Goal: Check status: Check status

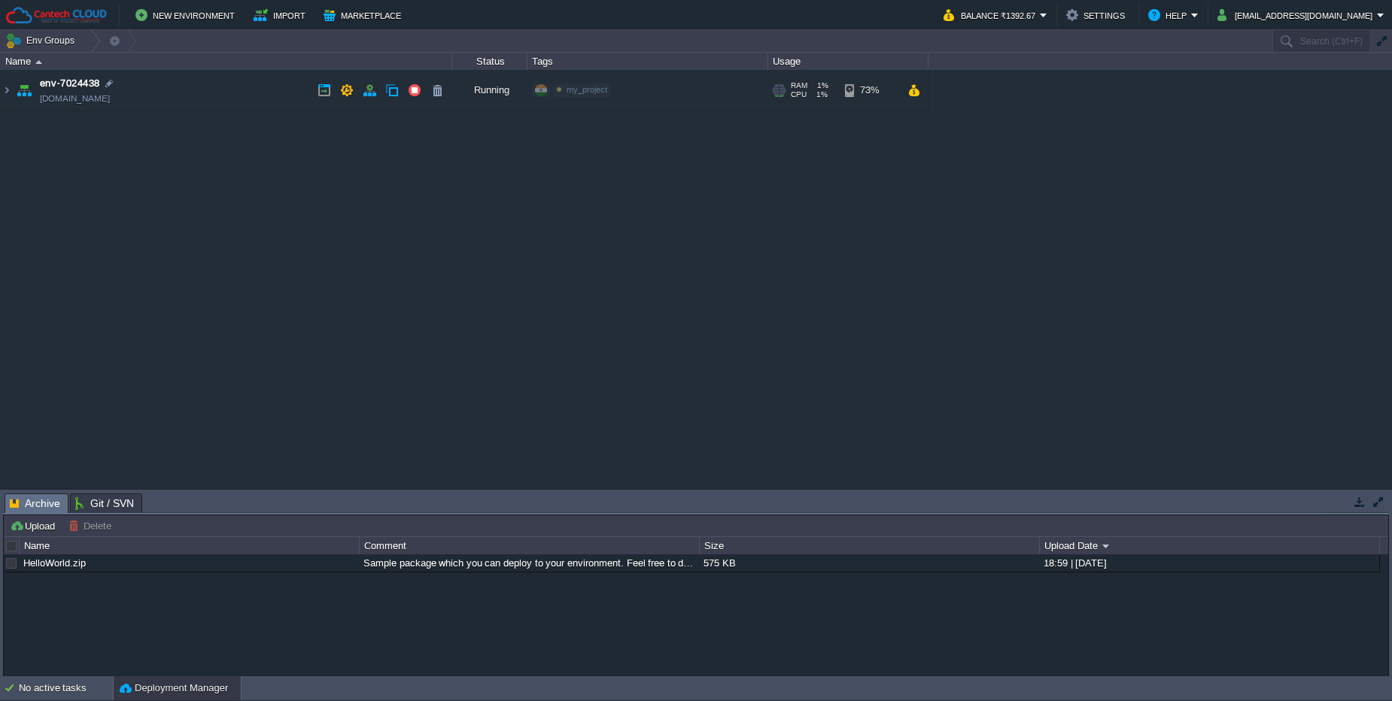
click at [209, 82] on td "env-7024438 env-7024438.in1.cantechcloud.com" at bounding box center [226, 90] width 451 height 41
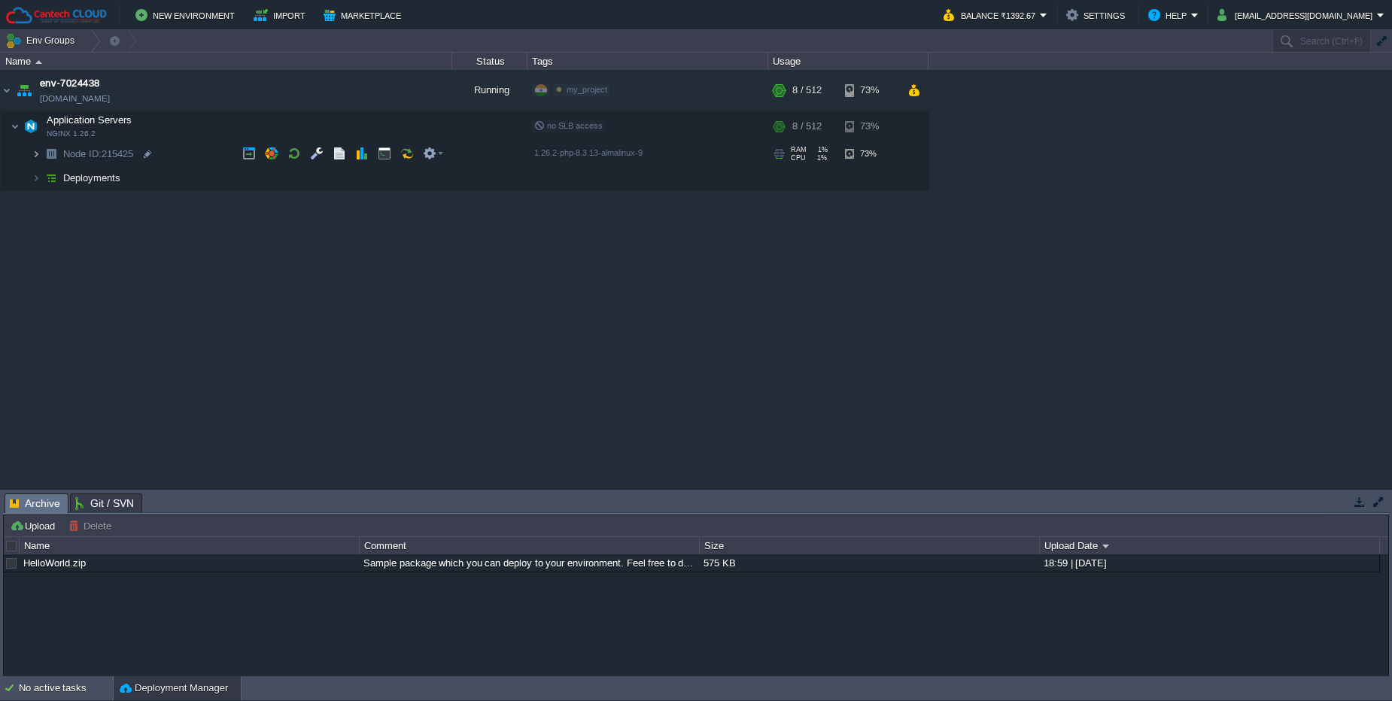
click at [36, 154] on img at bounding box center [36, 153] width 9 height 23
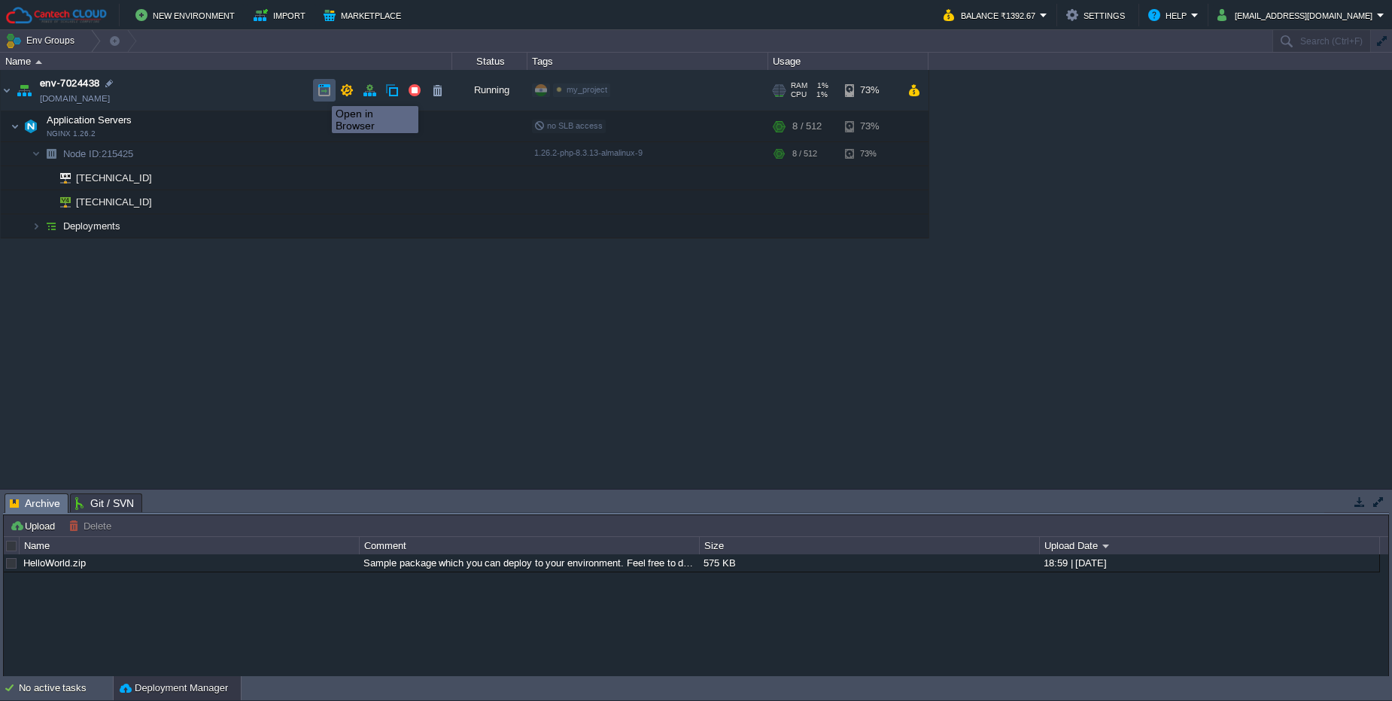
click at [321, 93] on button "button" at bounding box center [325, 91] width 14 height 14
click at [379, 124] on button "button" at bounding box center [385, 127] width 14 height 14
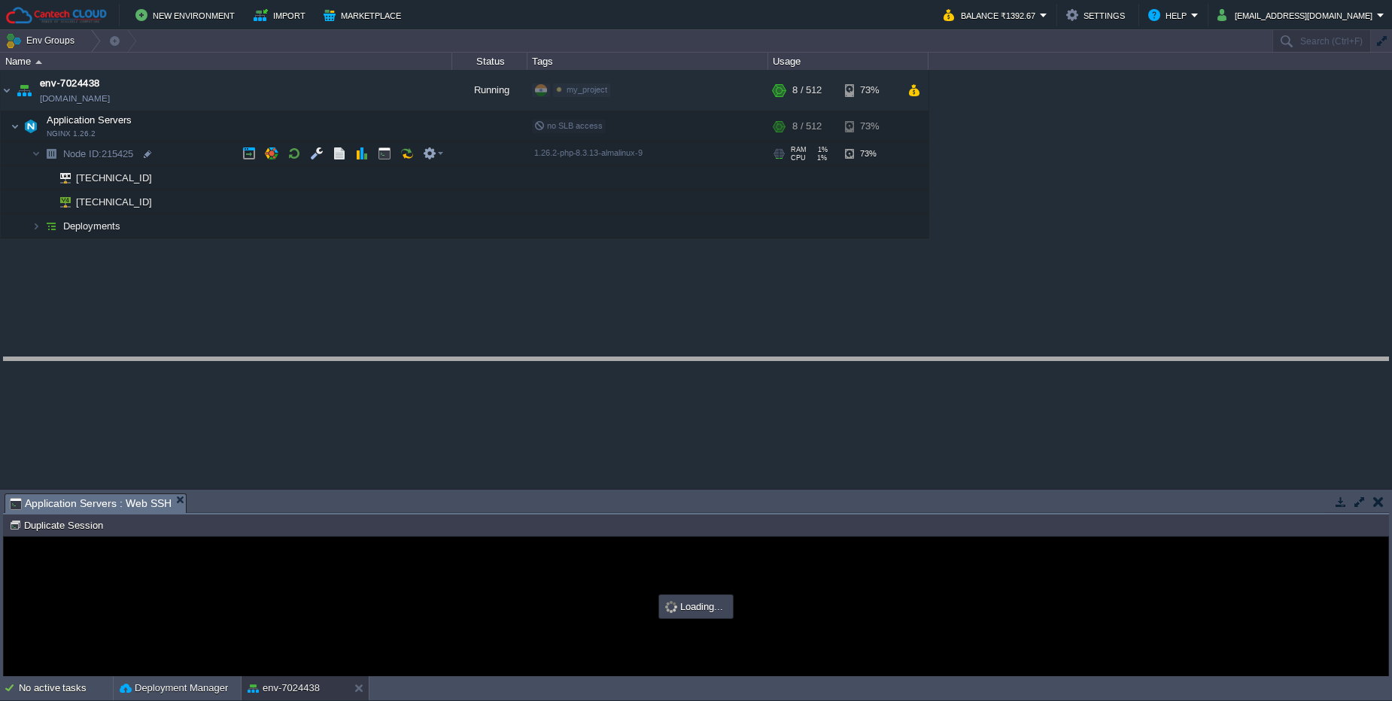
drag, startPoint x: 497, startPoint y: 512, endPoint x: 491, endPoint y: 375, distance: 136.3
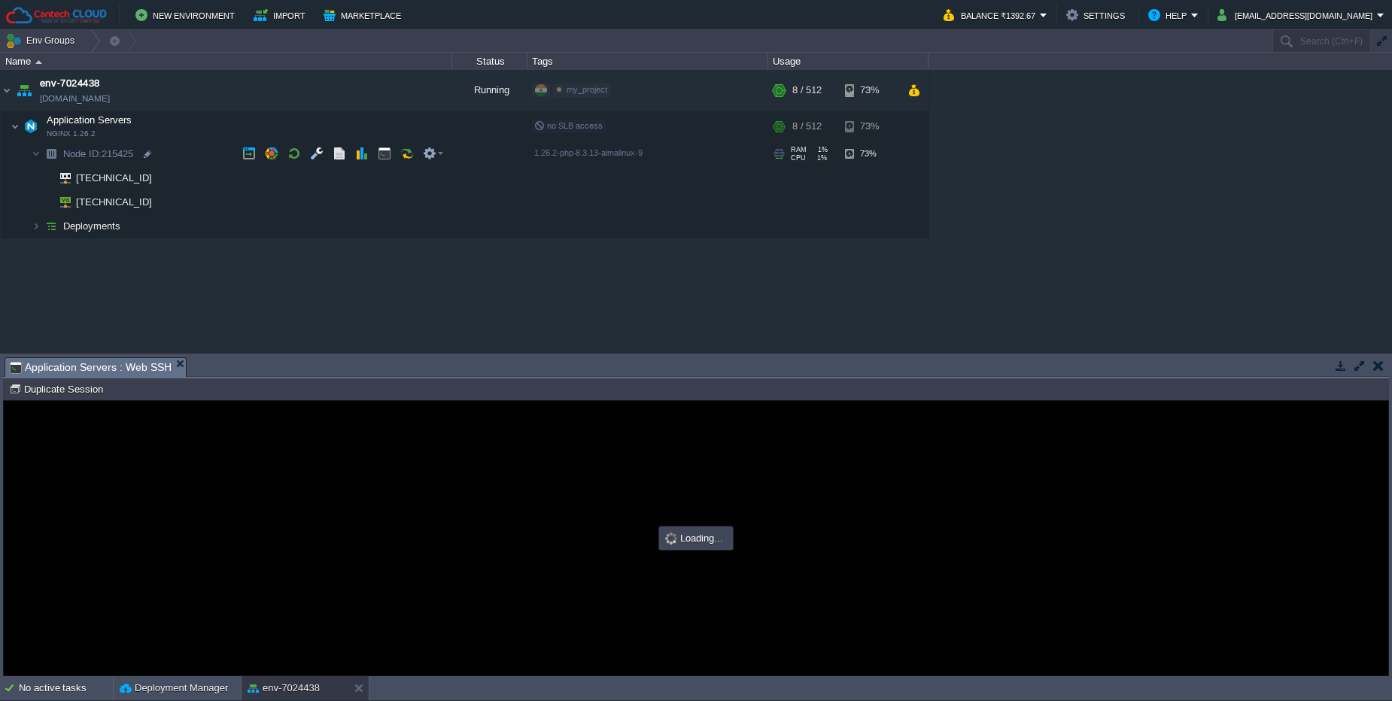
type input "#000000"
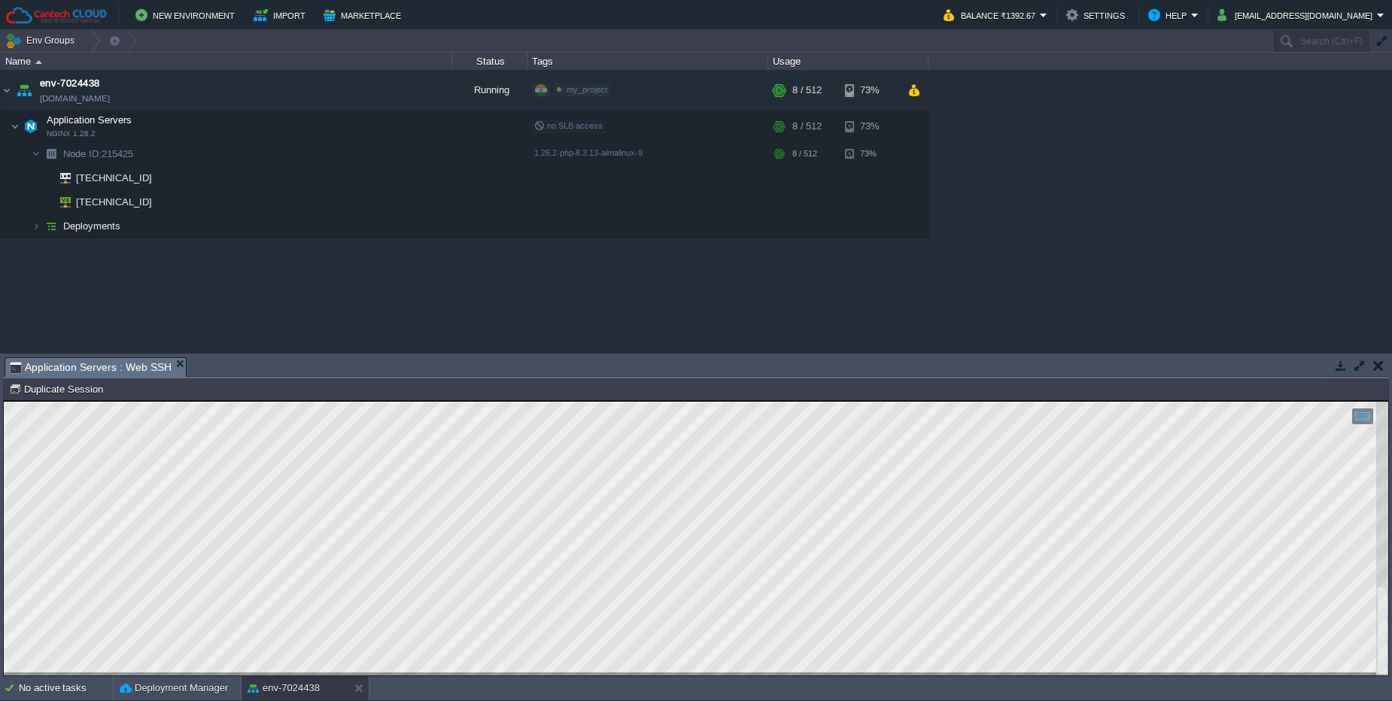
click at [1363, 369] on button "button" at bounding box center [1360, 366] width 14 height 14
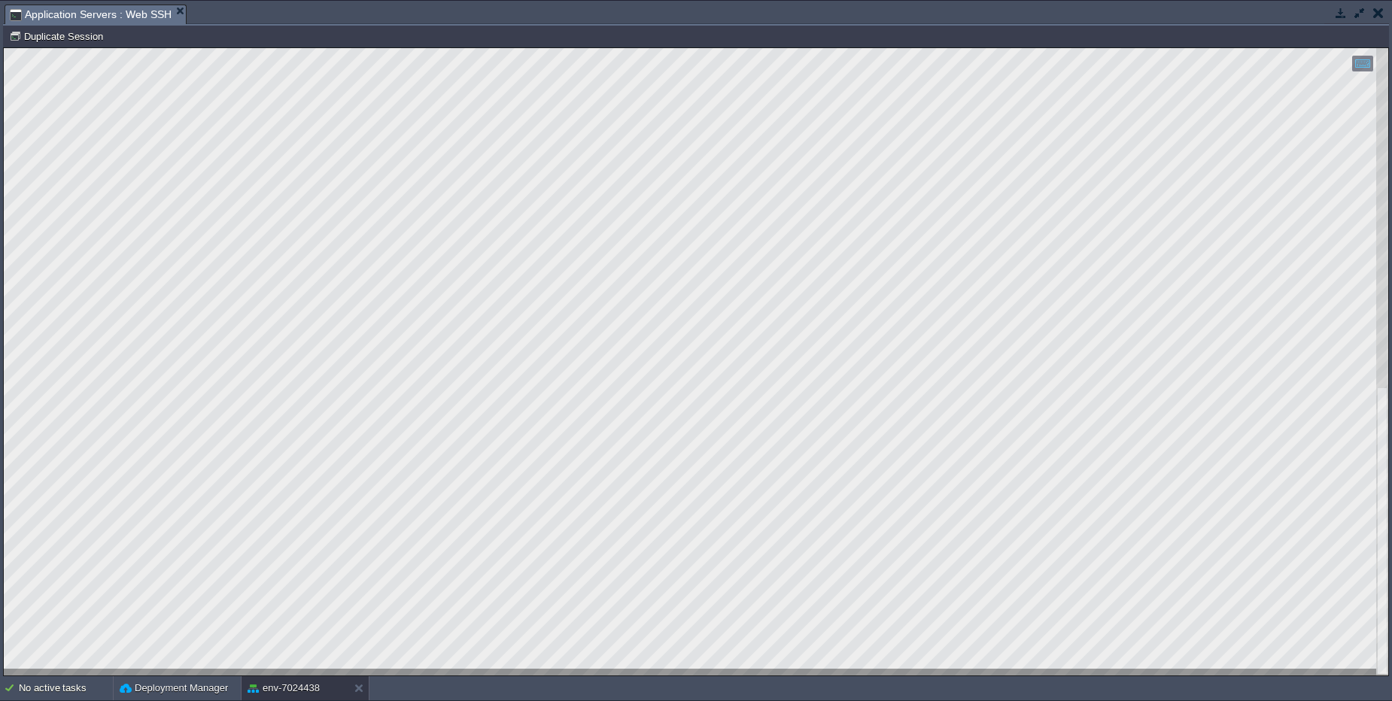
click at [1354, 8] on button "button" at bounding box center [1360, 13] width 14 height 14
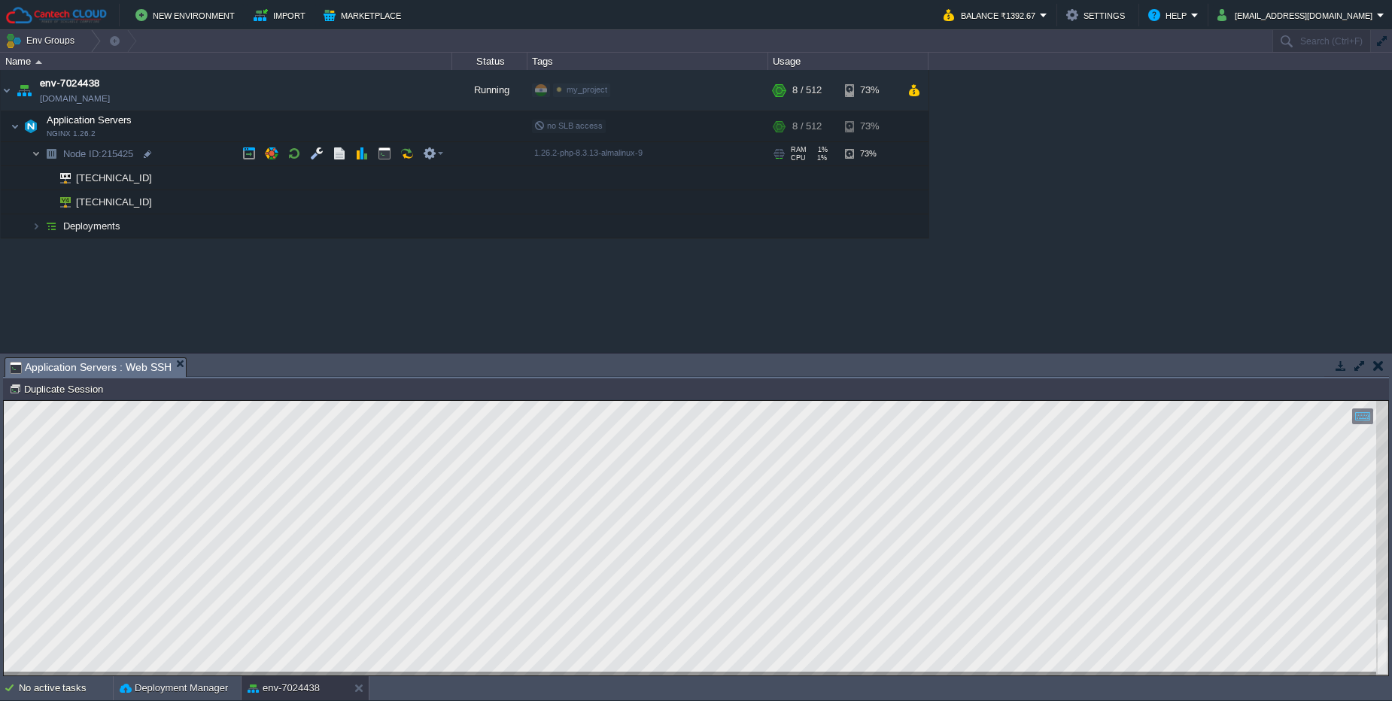
click at [36, 150] on img at bounding box center [36, 153] width 9 height 23
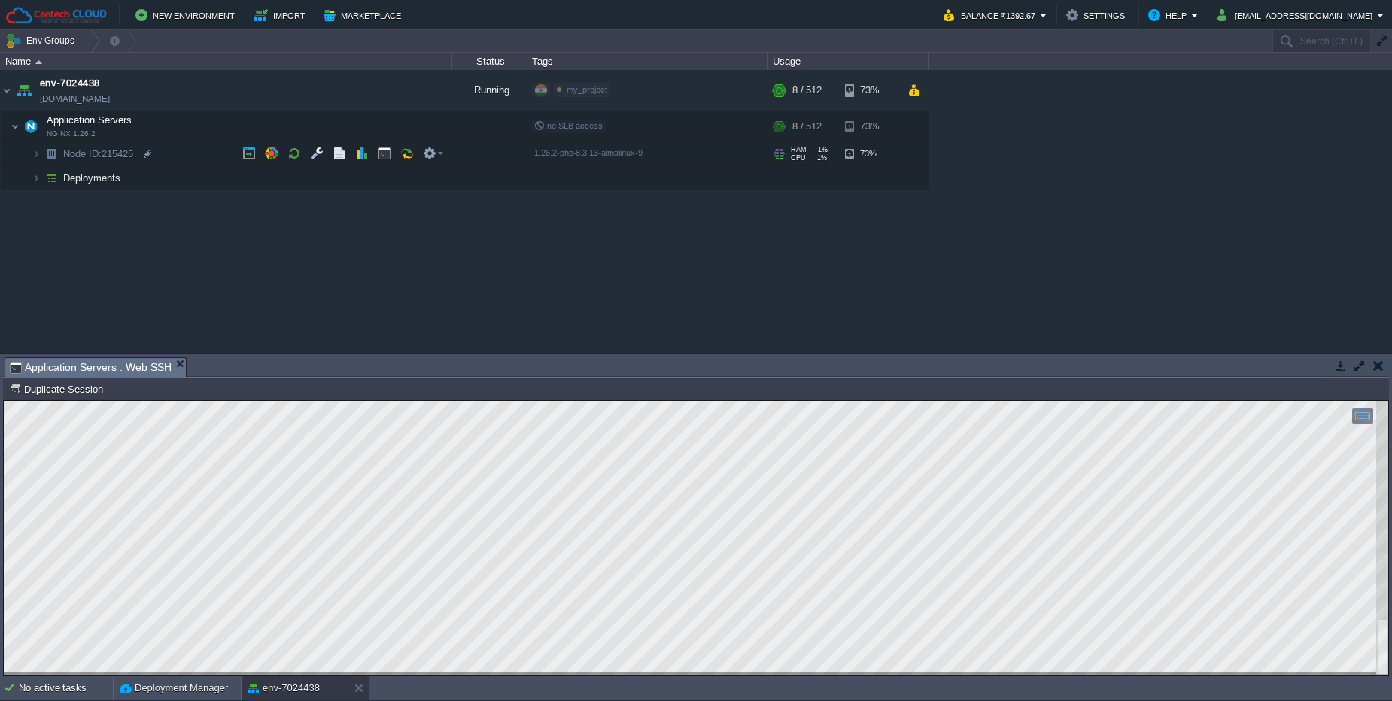
click at [43, 156] on img at bounding box center [51, 153] width 21 height 23
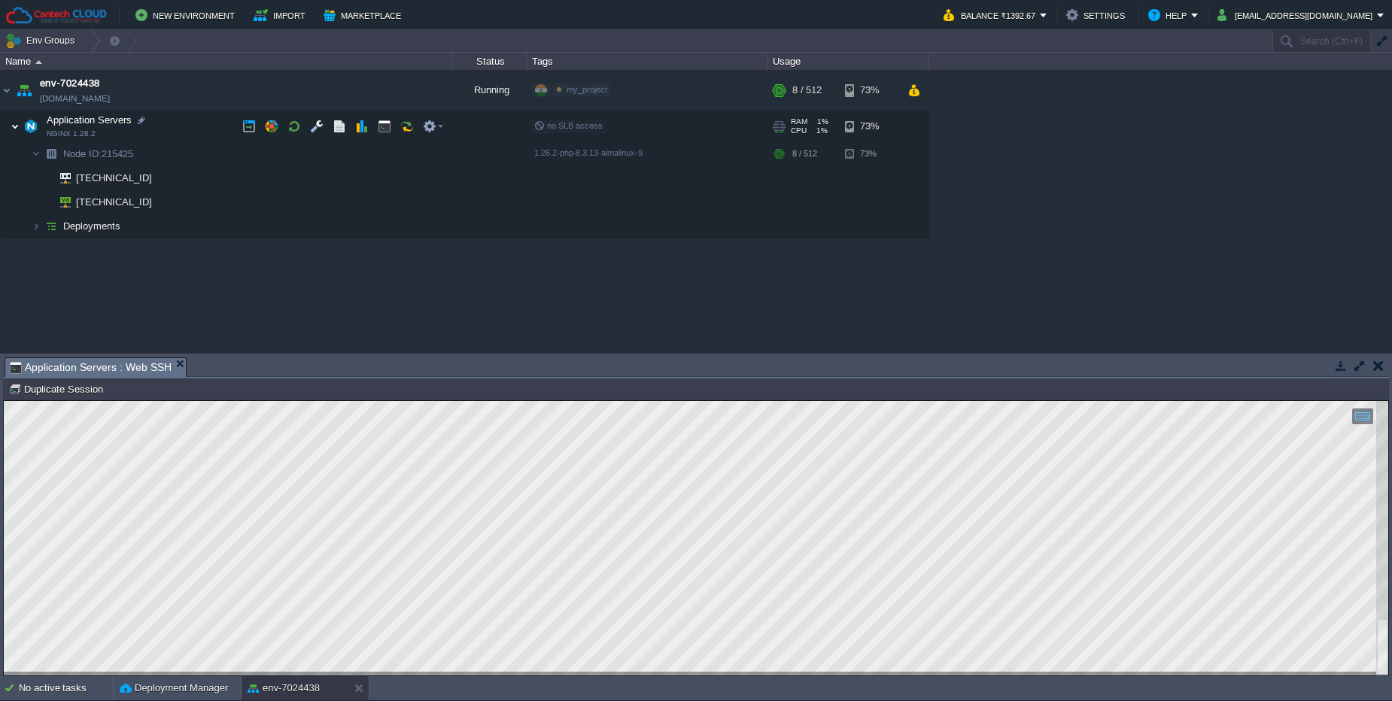
click at [14, 124] on img at bounding box center [15, 126] width 9 height 30
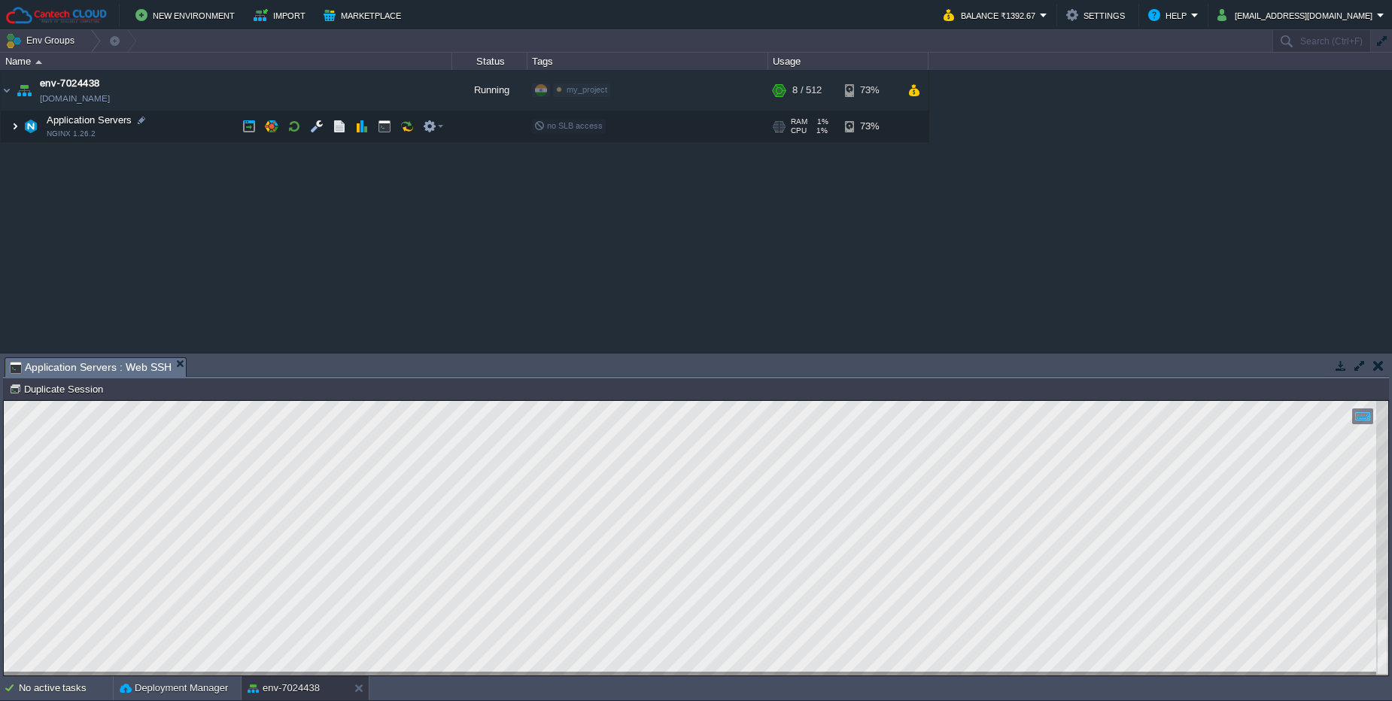
click at [14, 124] on img at bounding box center [15, 126] width 9 height 30
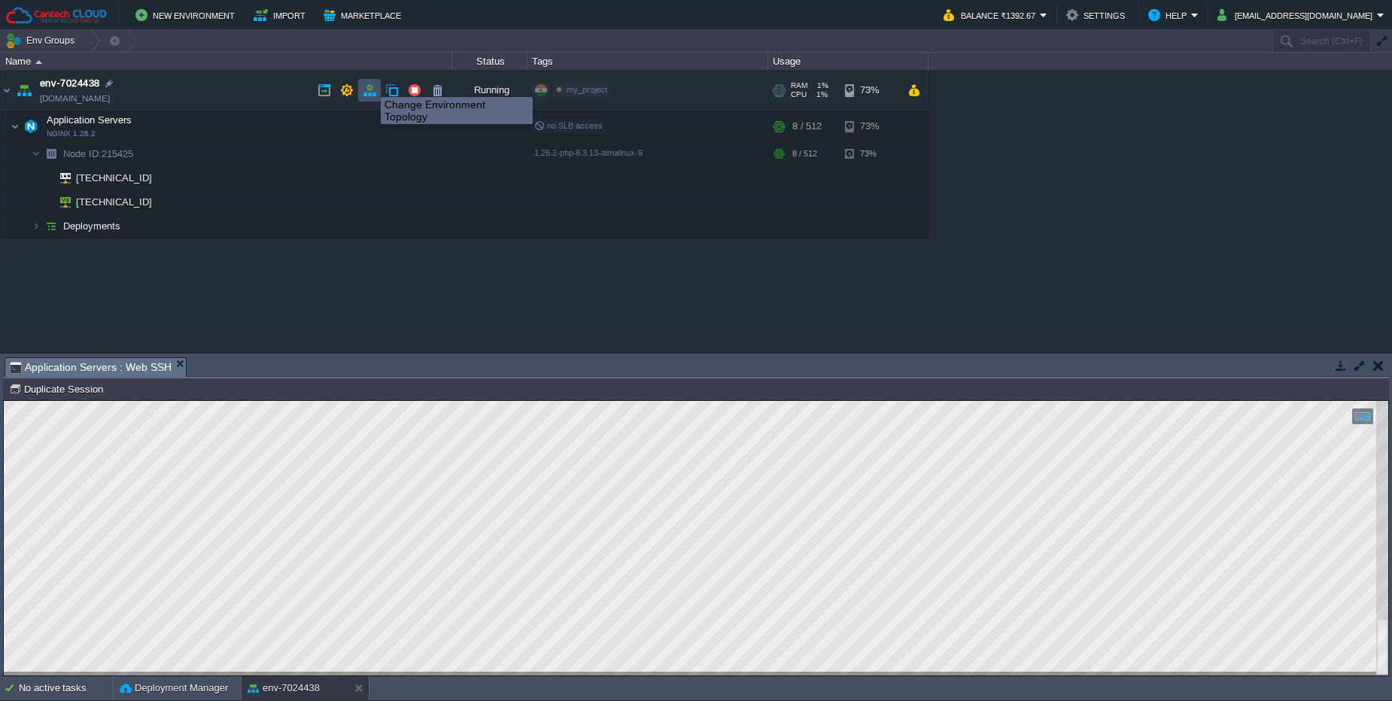
click at [369, 86] on button "button" at bounding box center [370, 91] width 14 height 14
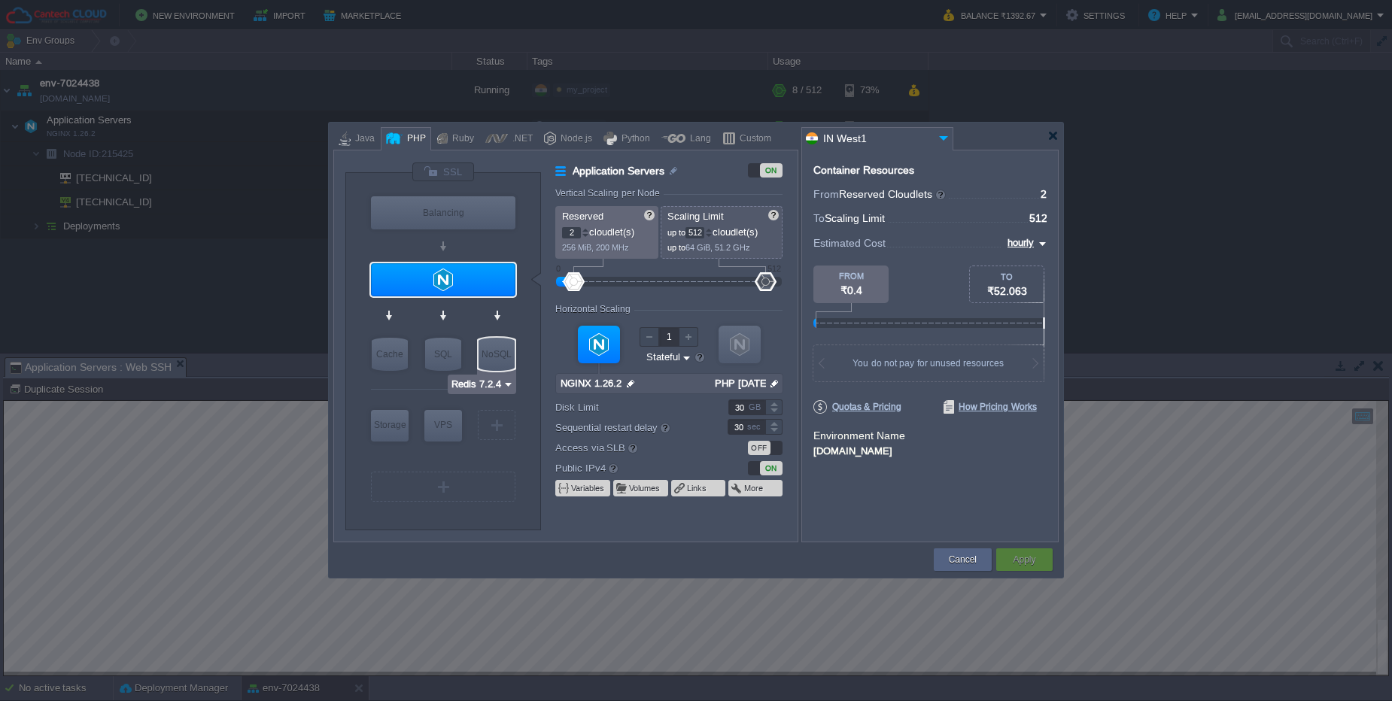
type input "NGINX 1.26.2"
click at [945, 558] on div "Cancel" at bounding box center [962, 559] width 35 height 23
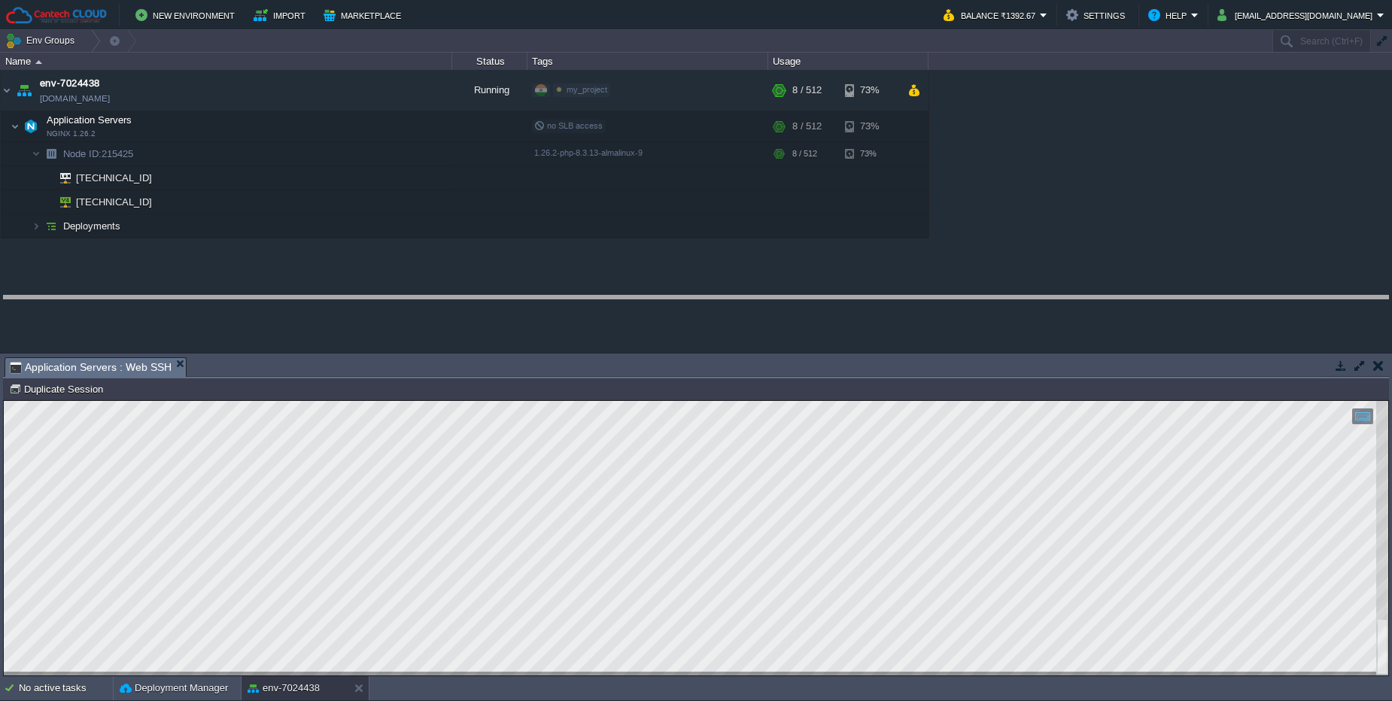
drag, startPoint x: 945, startPoint y: 365, endPoint x: 939, endPoint y: 303, distance: 62.0
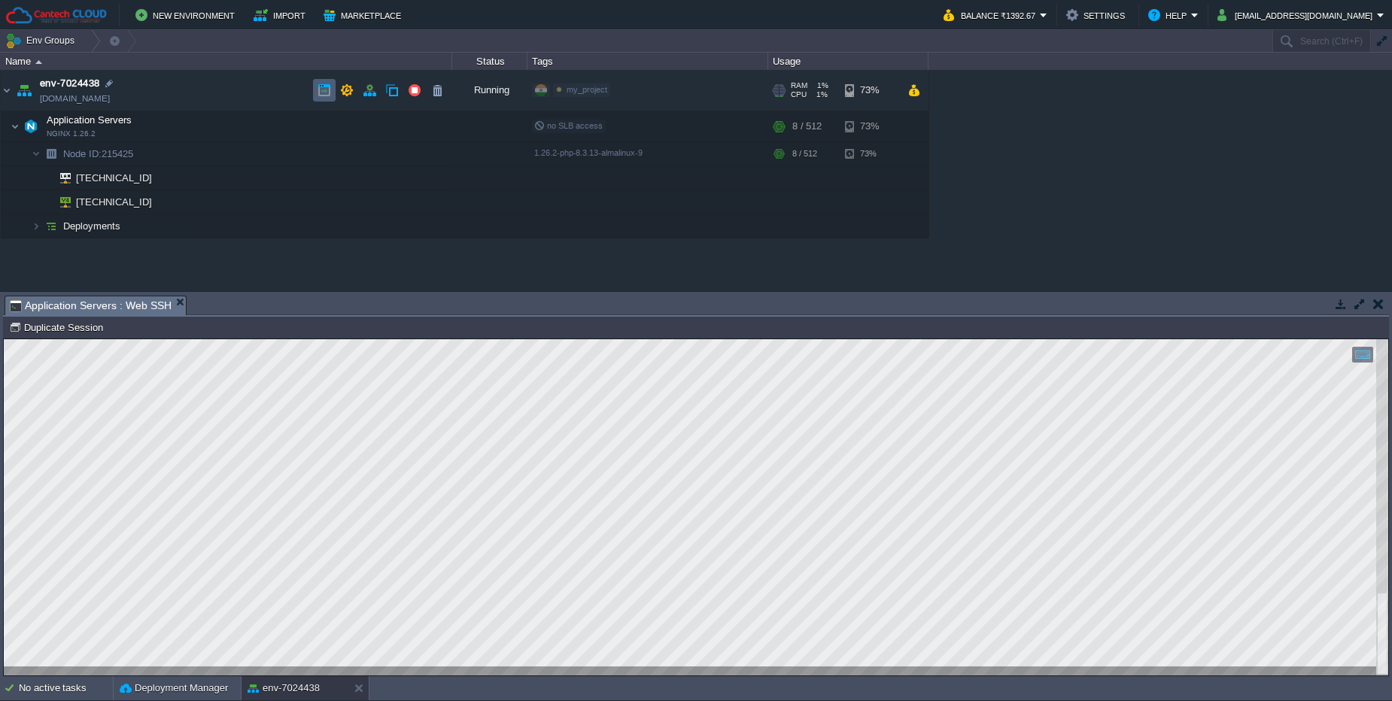
click at [316, 98] on td at bounding box center [324, 90] width 23 height 23
click at [83, 691] on div "No active tasks" at bounding box center [66, 688] width 94 height 24
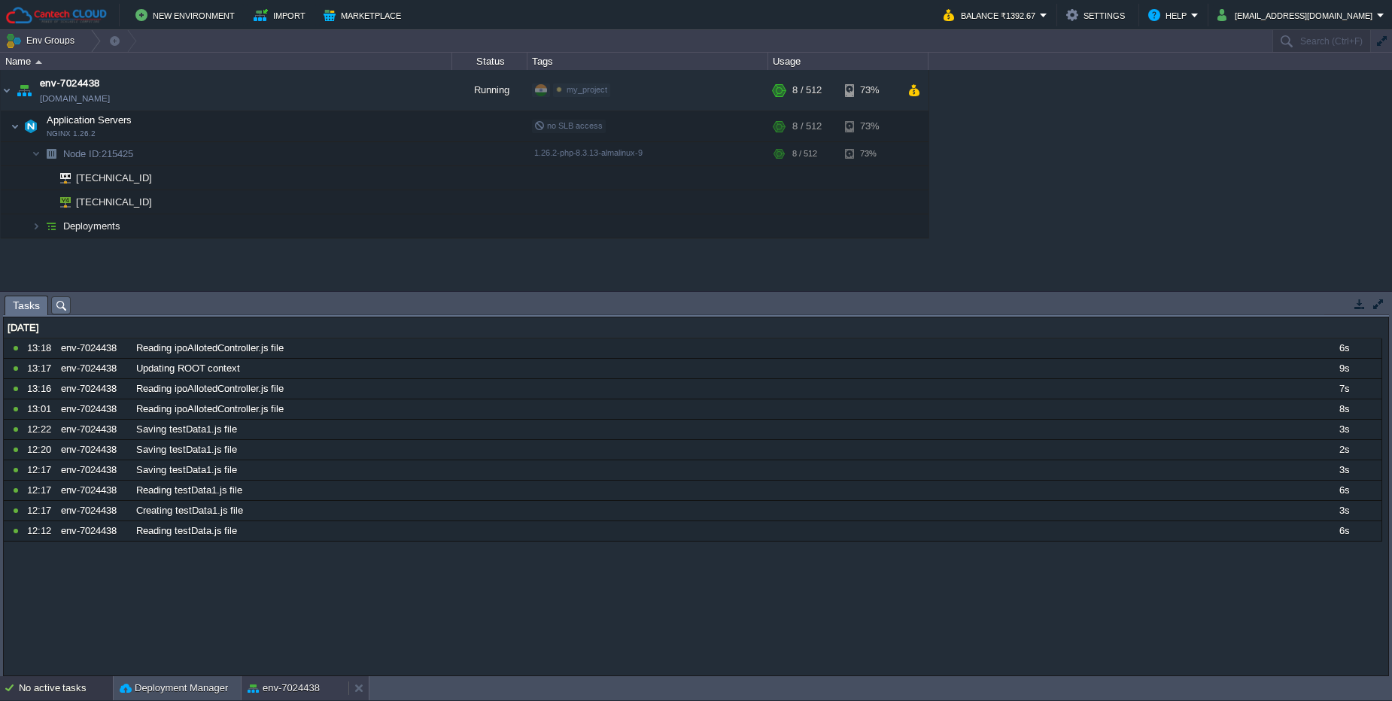
click at [277, 689] on button "env-7024438" at bounding box center [284, 688] width 72 height 15
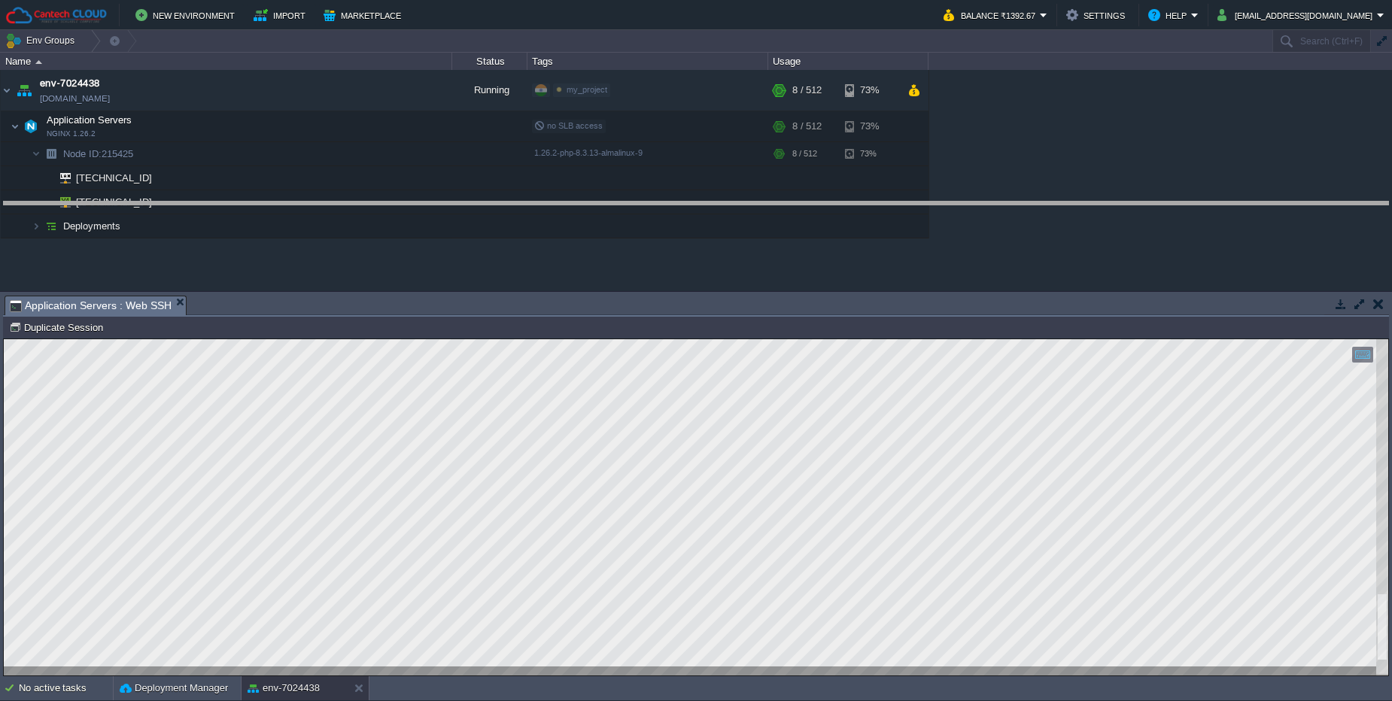
drag, startPoint x: 764, startPoint y: 308, endPoint x: 755, endPoint y: 214, distance: 94.6
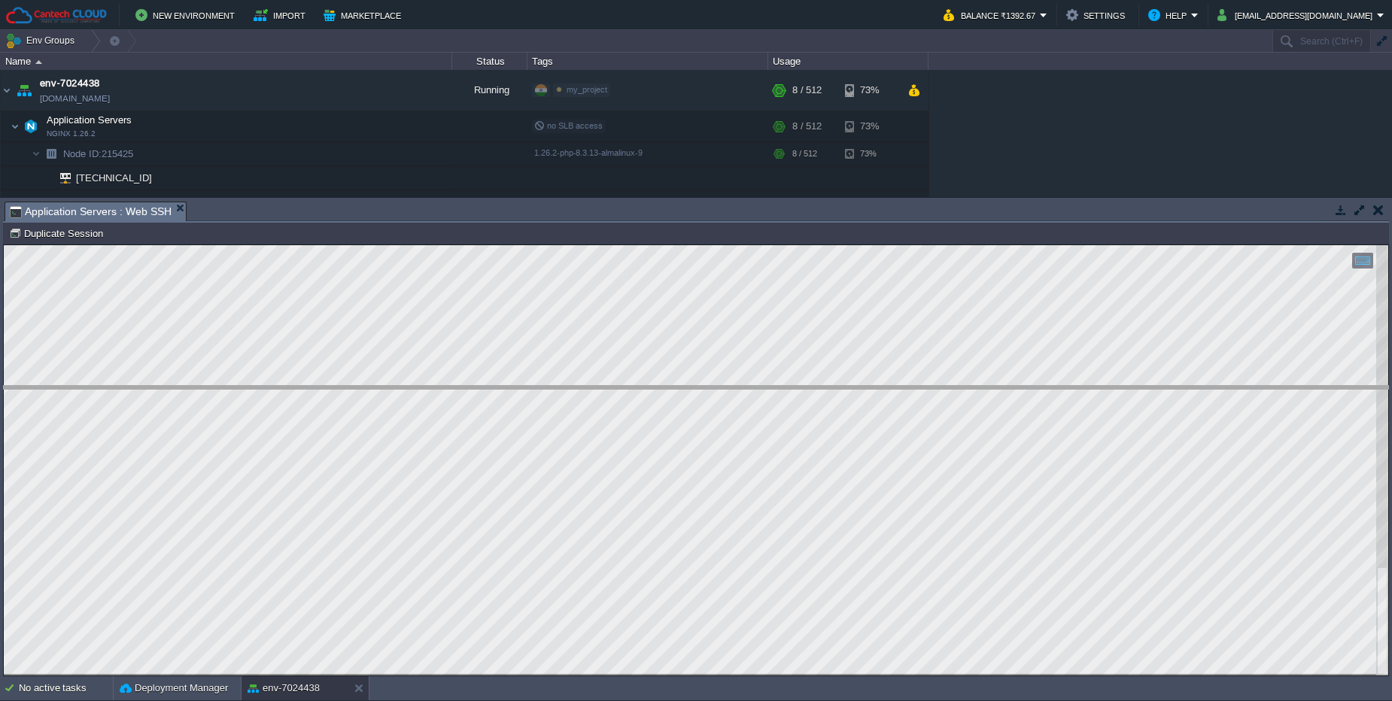
drag, startPoint x: 270, startPoint y: 208, endPoint x: 196, endPoint y: 338, distance: 149.6
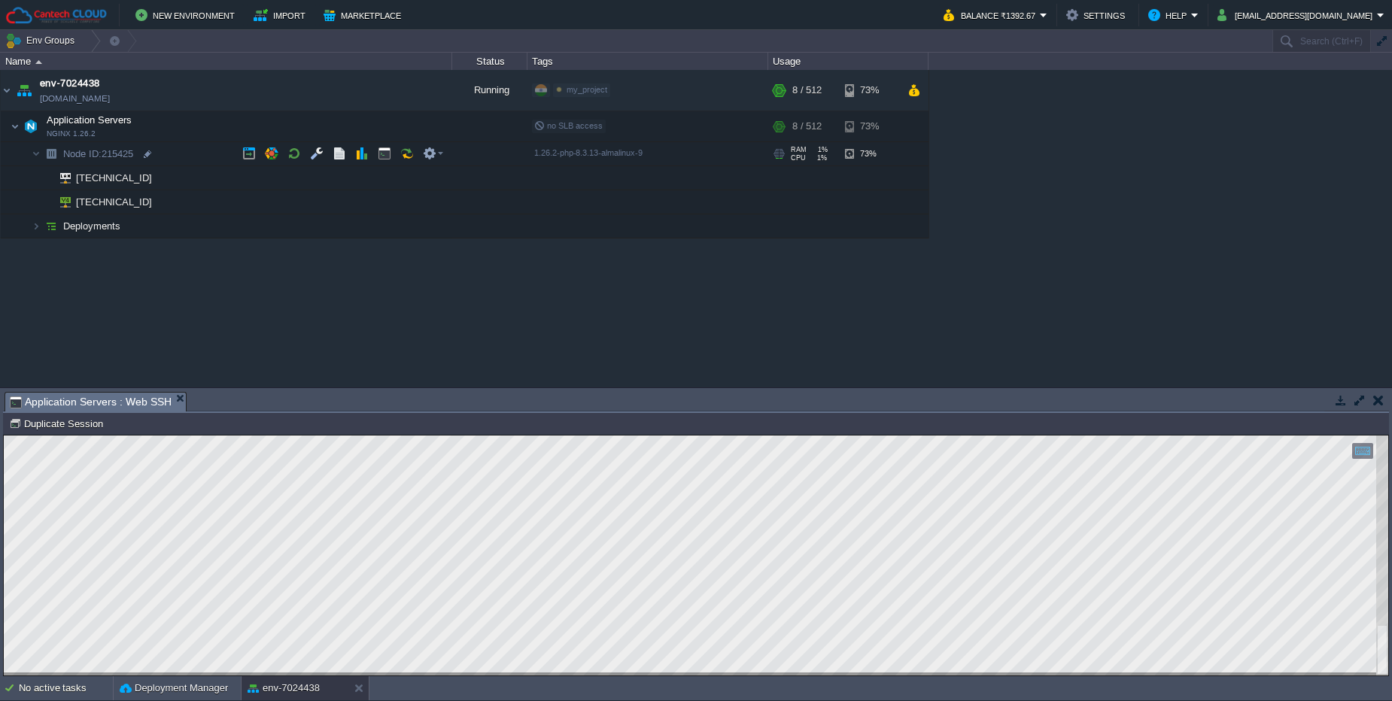
click at [130, 153] on span "Node ID: 215425" at bounding box center [99, 153] width 74 height 13
click at [799, 314] on div "env-7024438 env-7024438.in1.cantechcloud.com Running my_project Edit RAM 1% CPU…" at bounding box center [696, 229] width 1392 height 318
click at [296, 120] on button "button" at bounding box center [294, 127] width 14 height 14
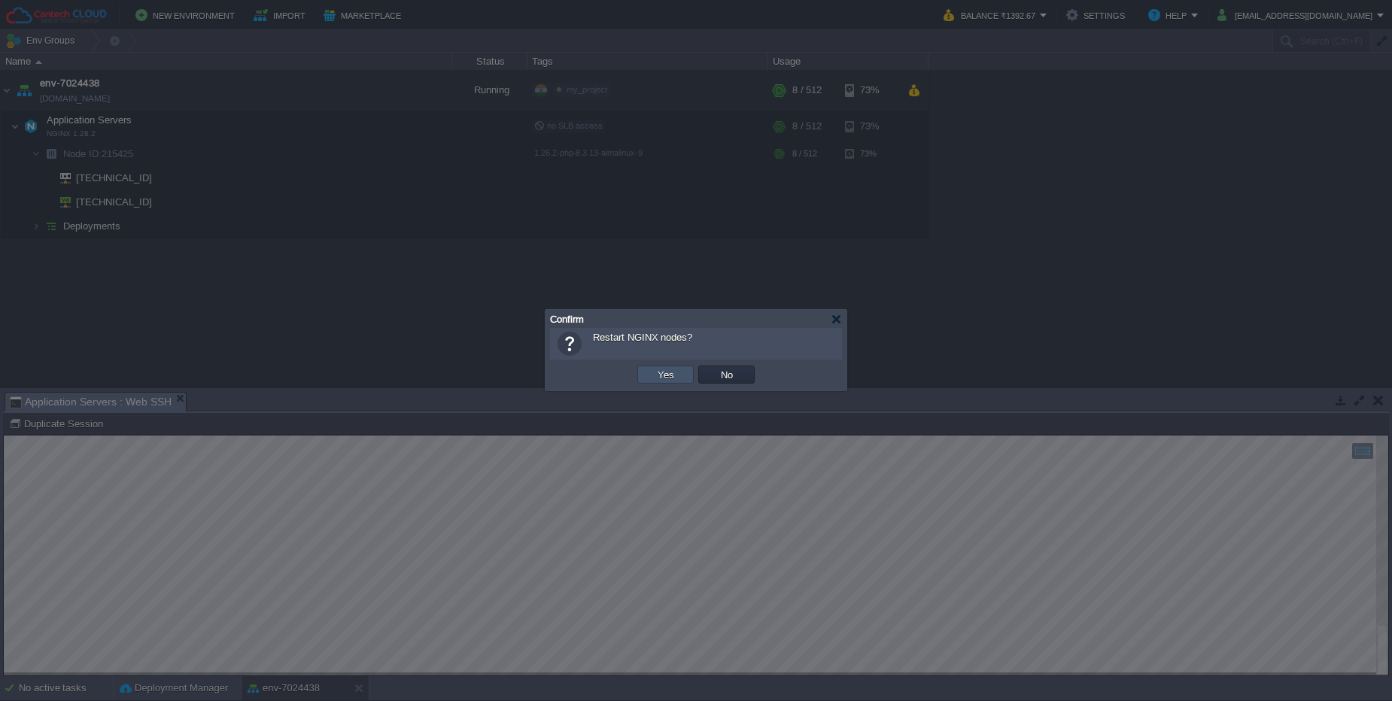
click at [662, 378] on button "Yes" at bounding box center [666, 375] width 26 height 14
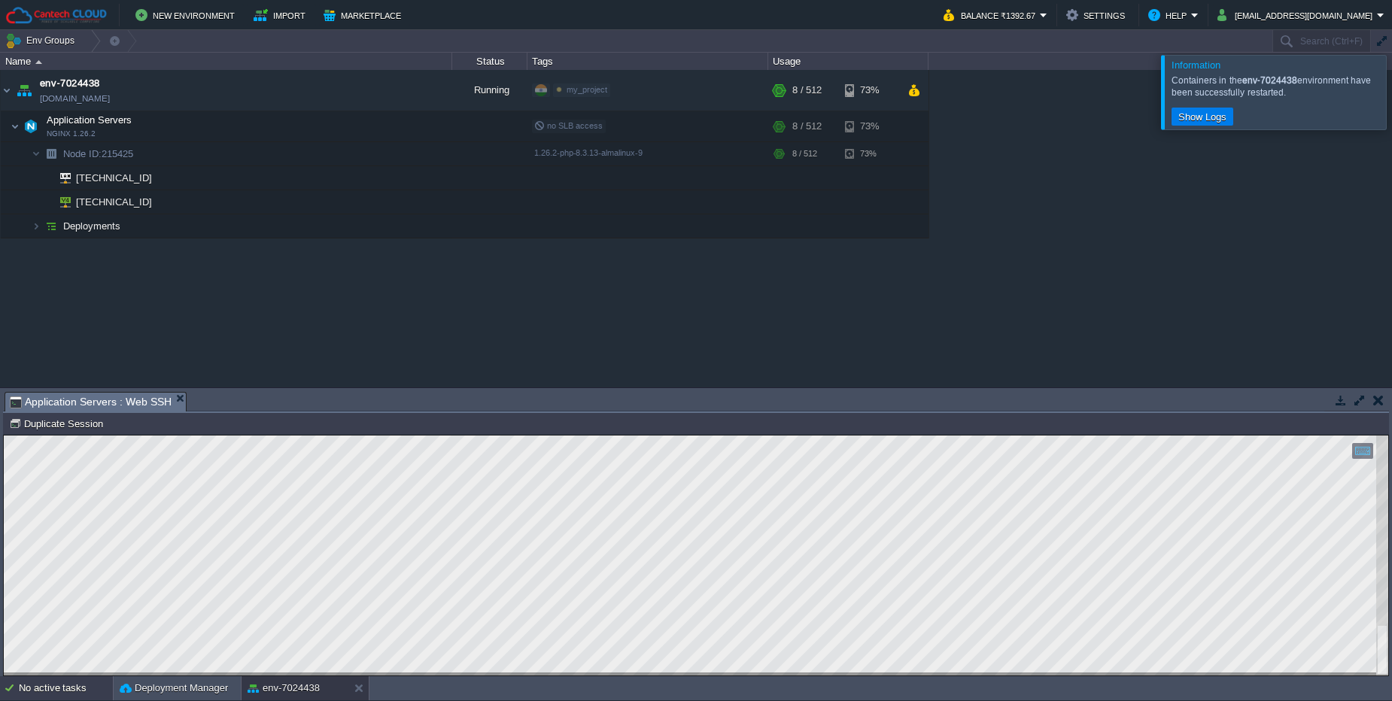
click at [71, 691] on div "No active tasks" at bounding box center [66, 688] width 94 height 24
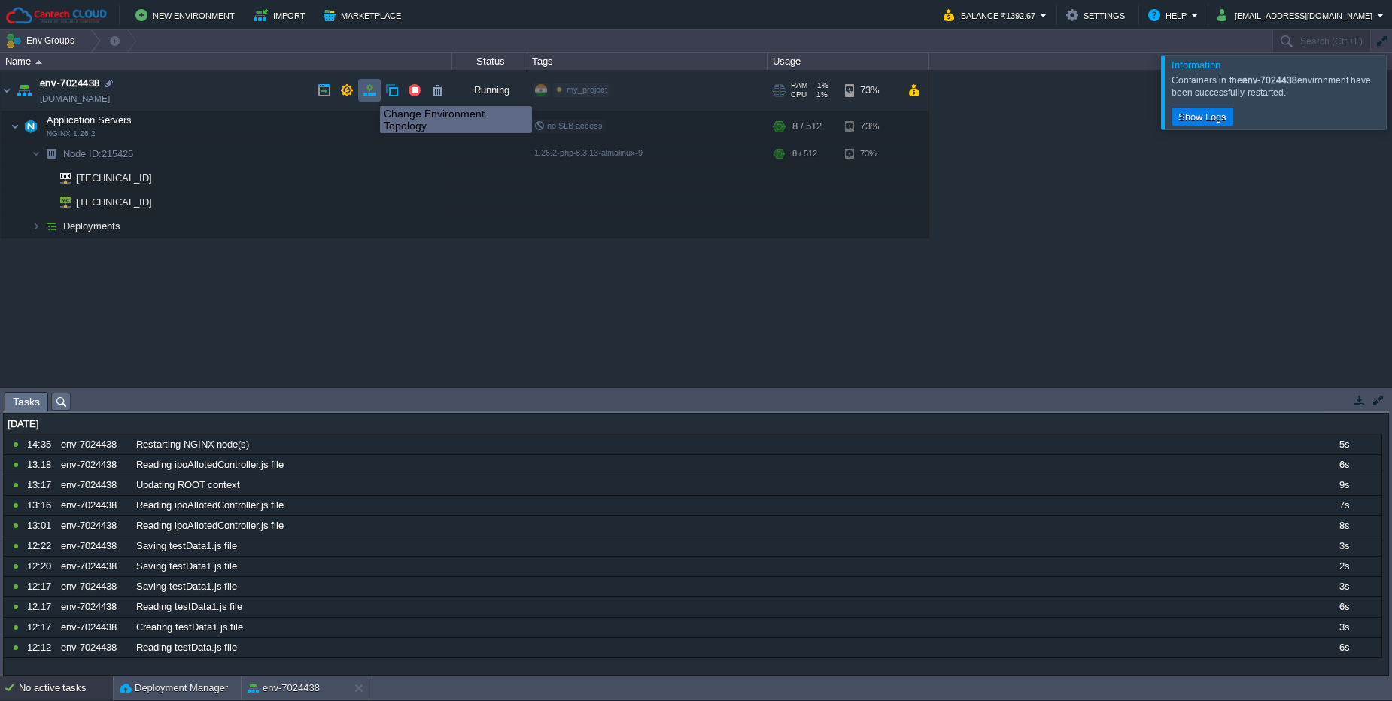
click at [369, 93] on button "button" at bounding box center [370, 91] width 14 height 14
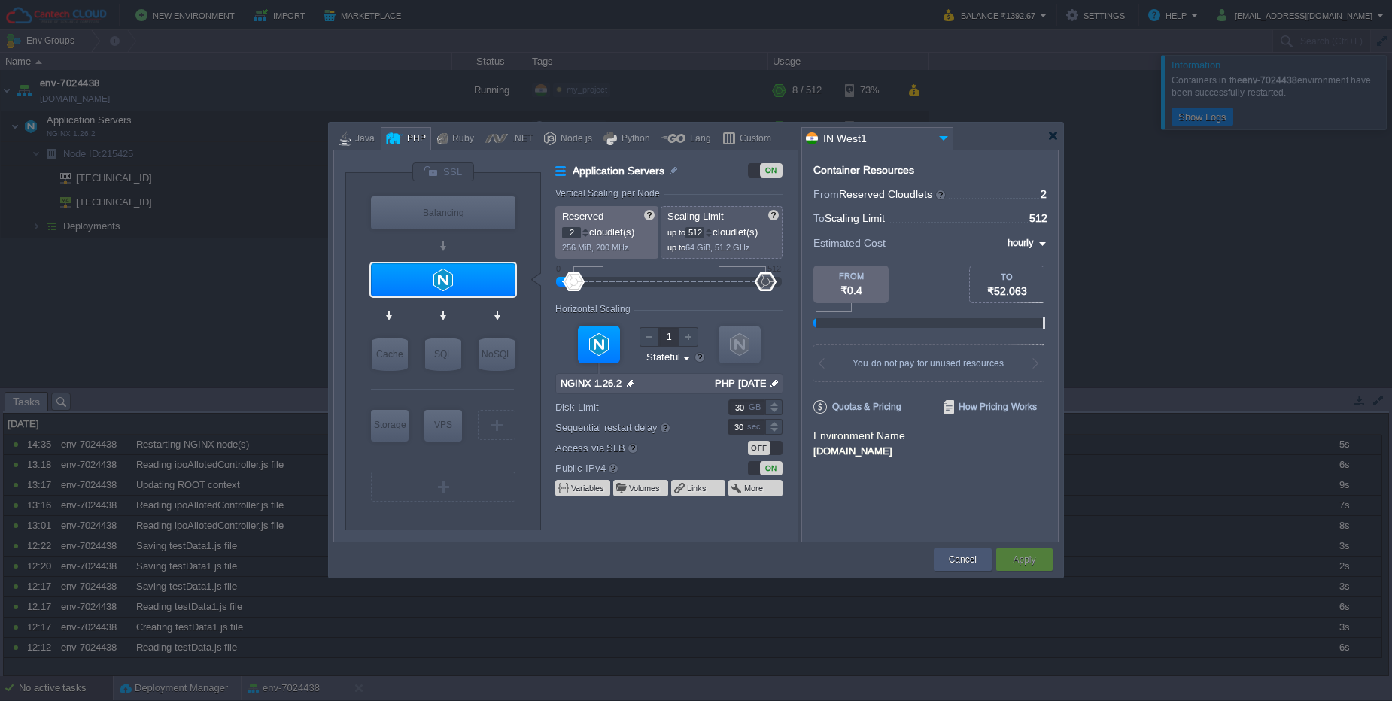
click at [953, 561] on button "Cancel" at bounding box center [963, 559] width 28 height 15
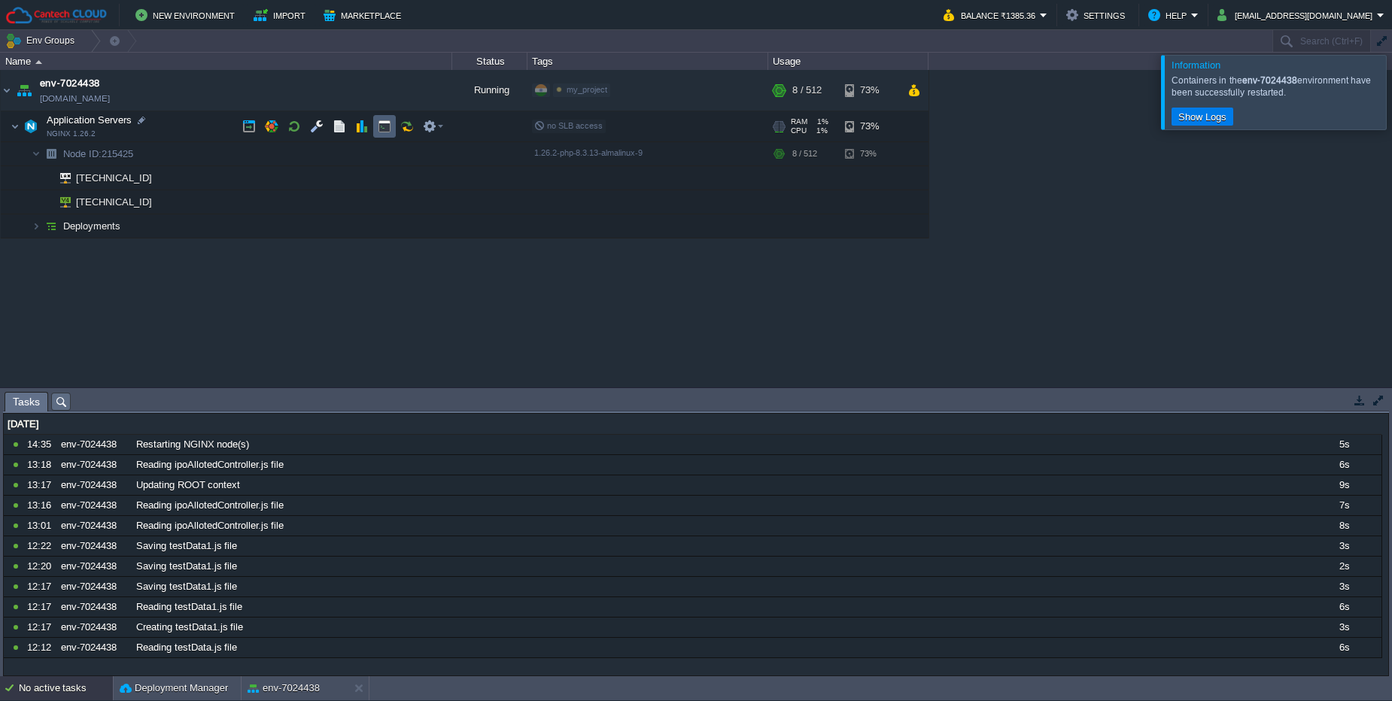
click at [387, 132] on button "button" at bounding box center [385, 127] width 14 height 14
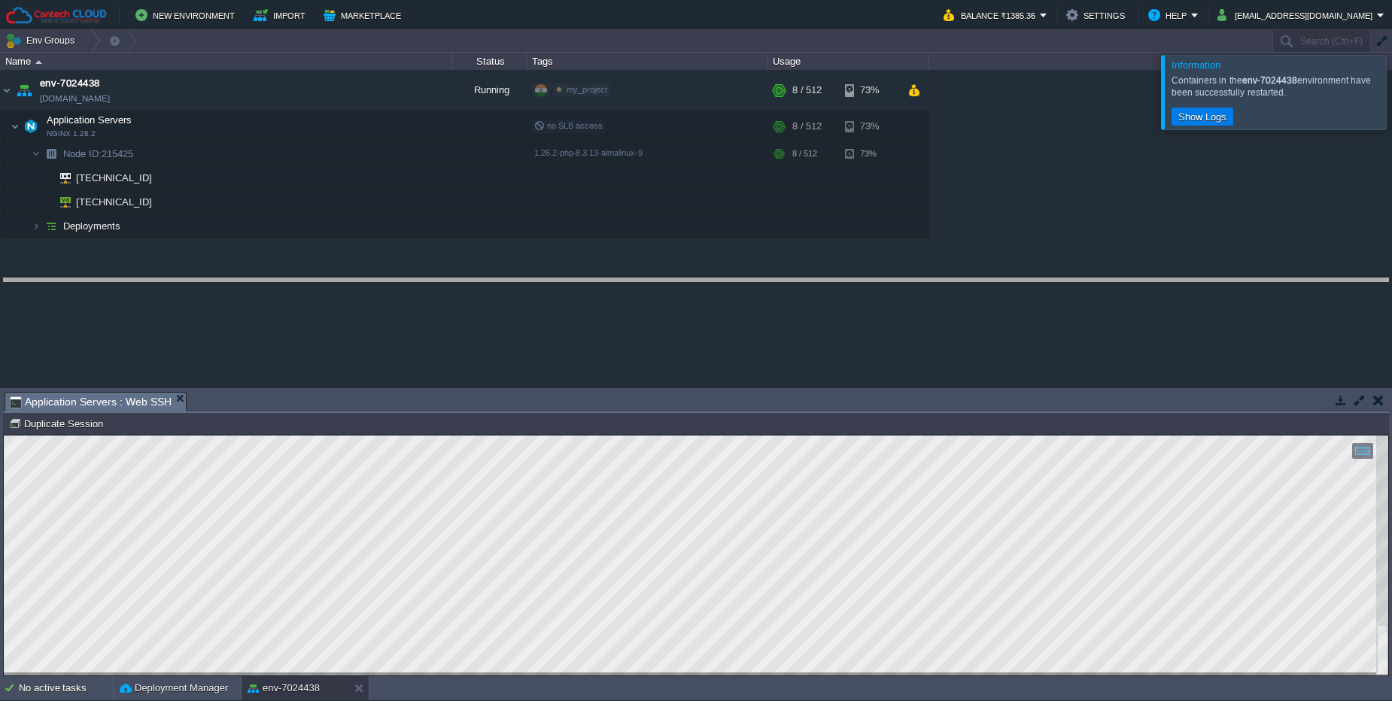
drag, startPoint x: 600, startPoint y: 392, endPoint x: 588, endPoint y: 278, distance: 114.3
click at [588, 278] on body "New Environment Import Marketplace Bonus ₹0.00 Upgrade Account Balance ₹1385.36…" at bounding box center [696, 350] width 1392 height 701
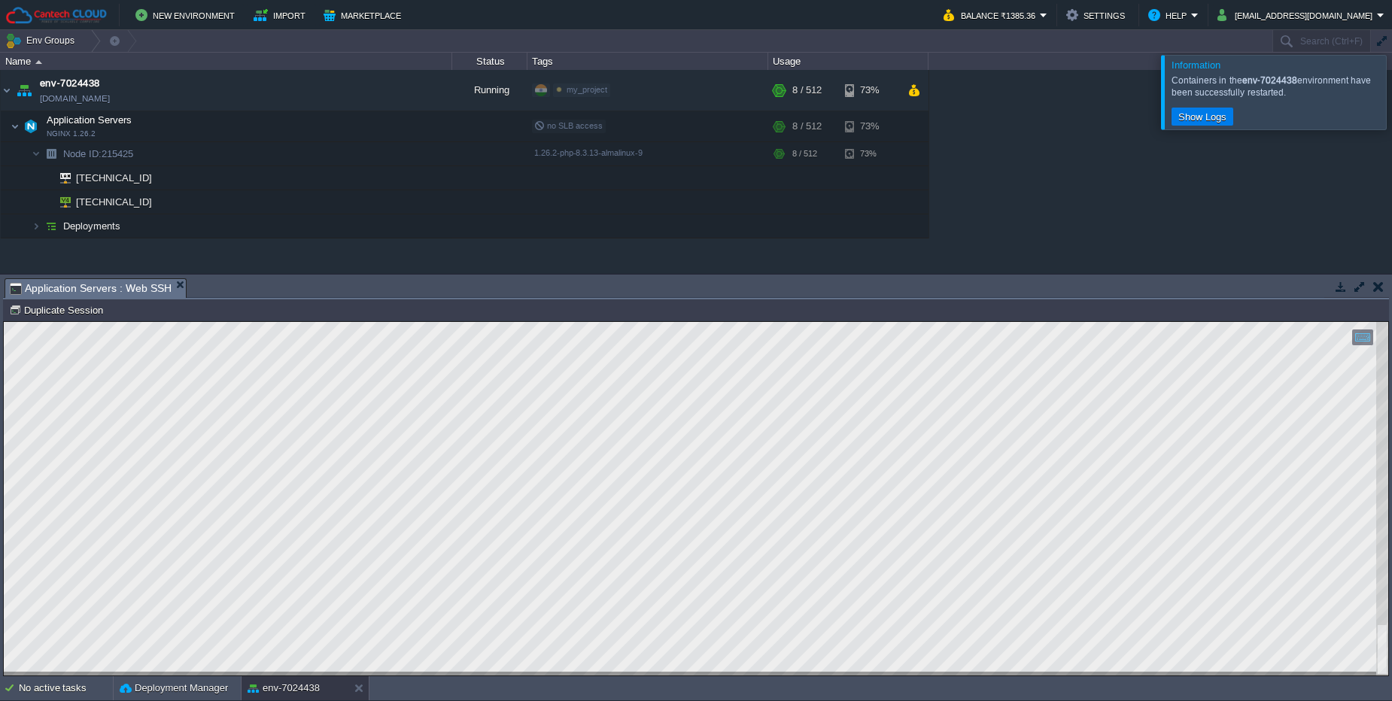
click at [4, 322] on html "Copy: Ctrl + Shift + C Paste: Ctrl + V Settings: Ctrl + Shift + Alt 0" at bounding box center [696, 322] width 1384 height 0
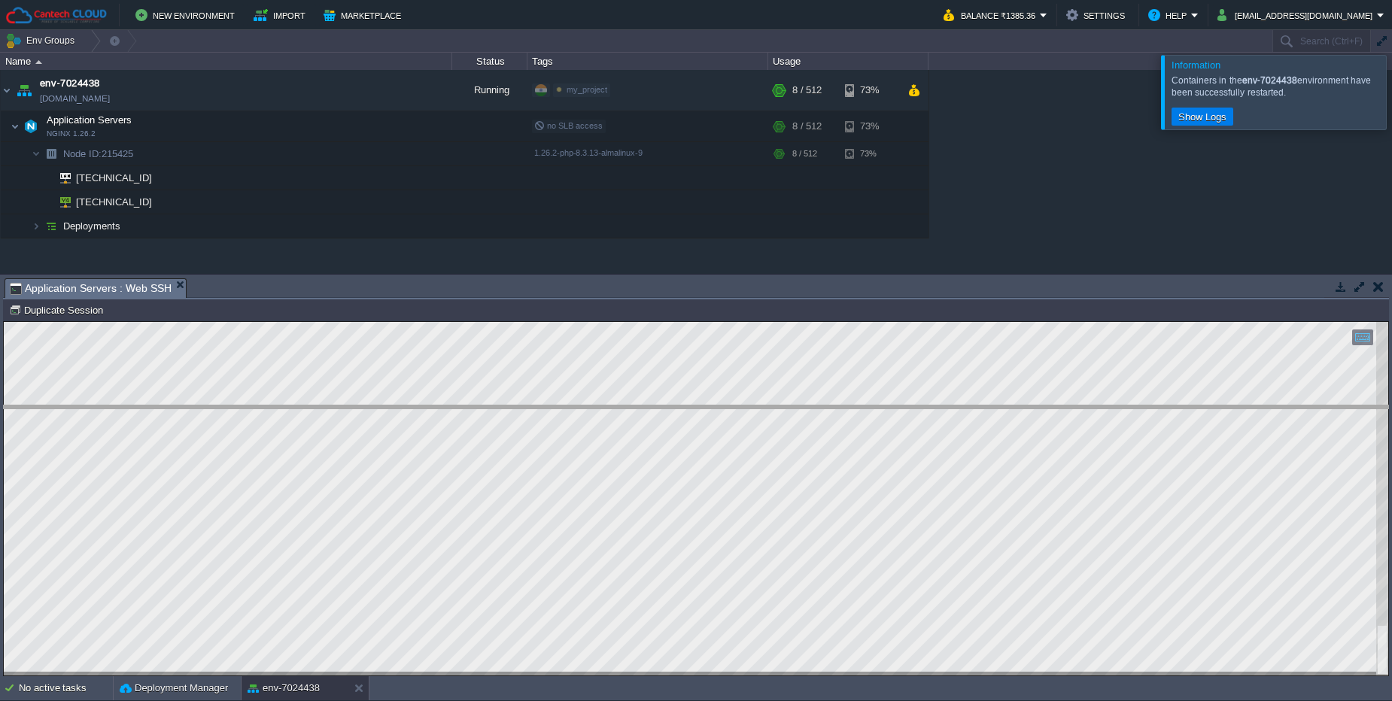
drag, startPoint x: 662, startPoint y: 287, endPoint x: 655, endPoint y: 415, distance: 128.1
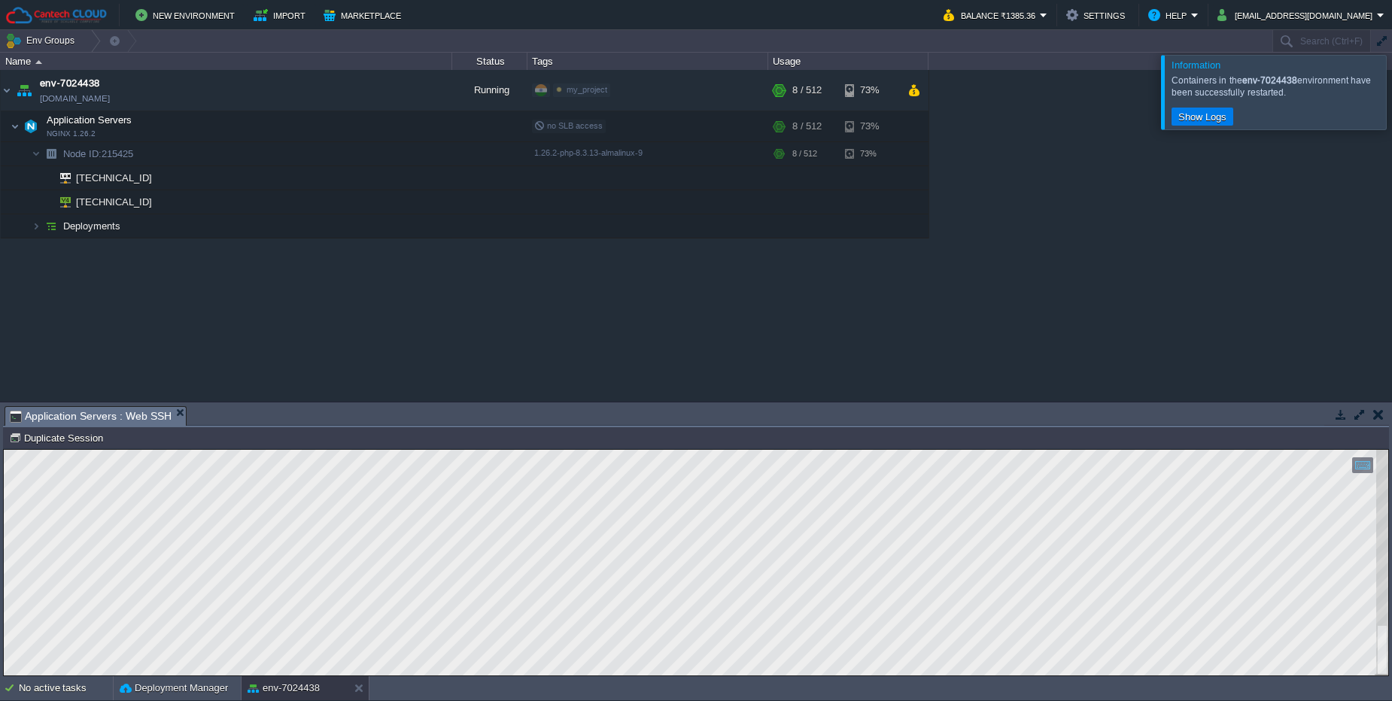
click at [679, 428] on div "Node ID: 215425 Duplicate Session" at bounding box center [696, 438] width 1386 height 22
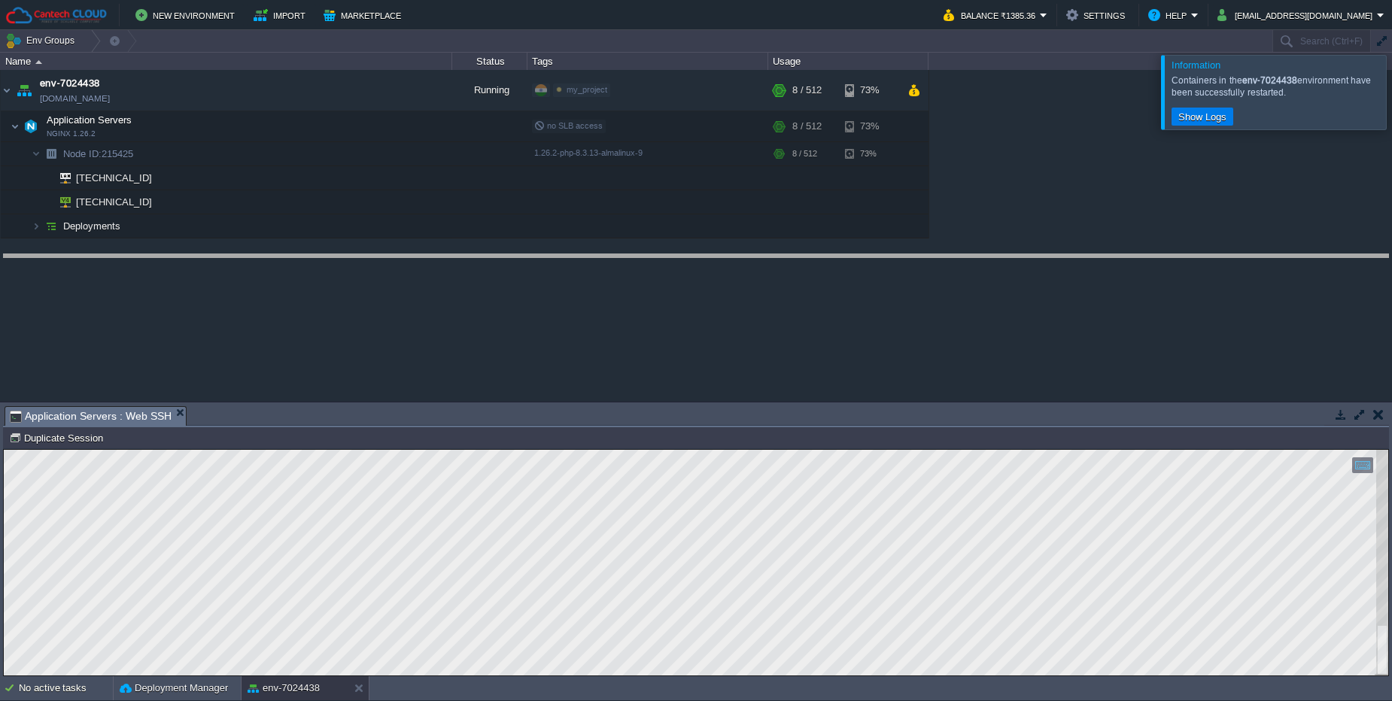
drag, startPoint x: 624, startPoint y: 417, endPoint x: 605, endPoint y: 265, distance: 153.2
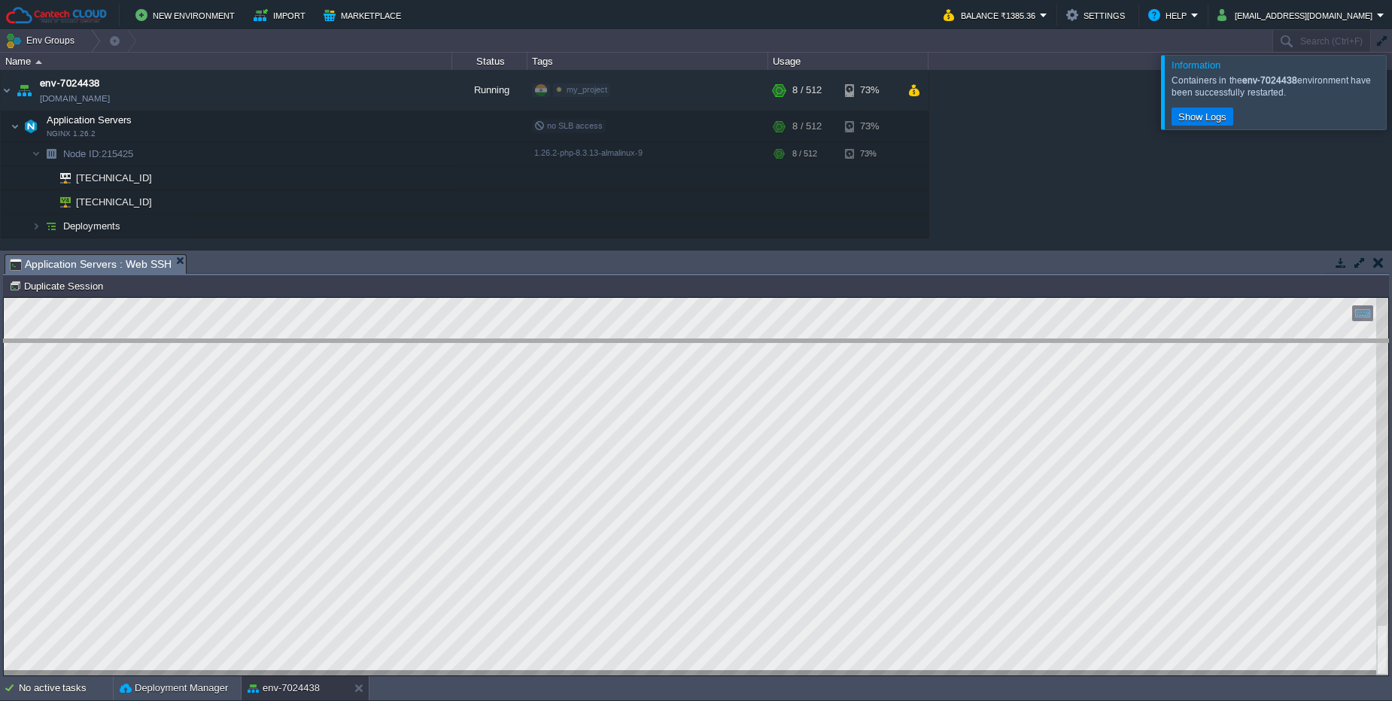
drag, startPoint x: 625, startPoint y: 255, endPoint x: 615, endPoint y: 340, distance: 85.7
click at [615, 340] on body "New Environment Import Marketplace Bonus ₹0.00 Upgrade Account Balance ₹1385.36…" at bounding box center [696, 350] width 1392 height 701
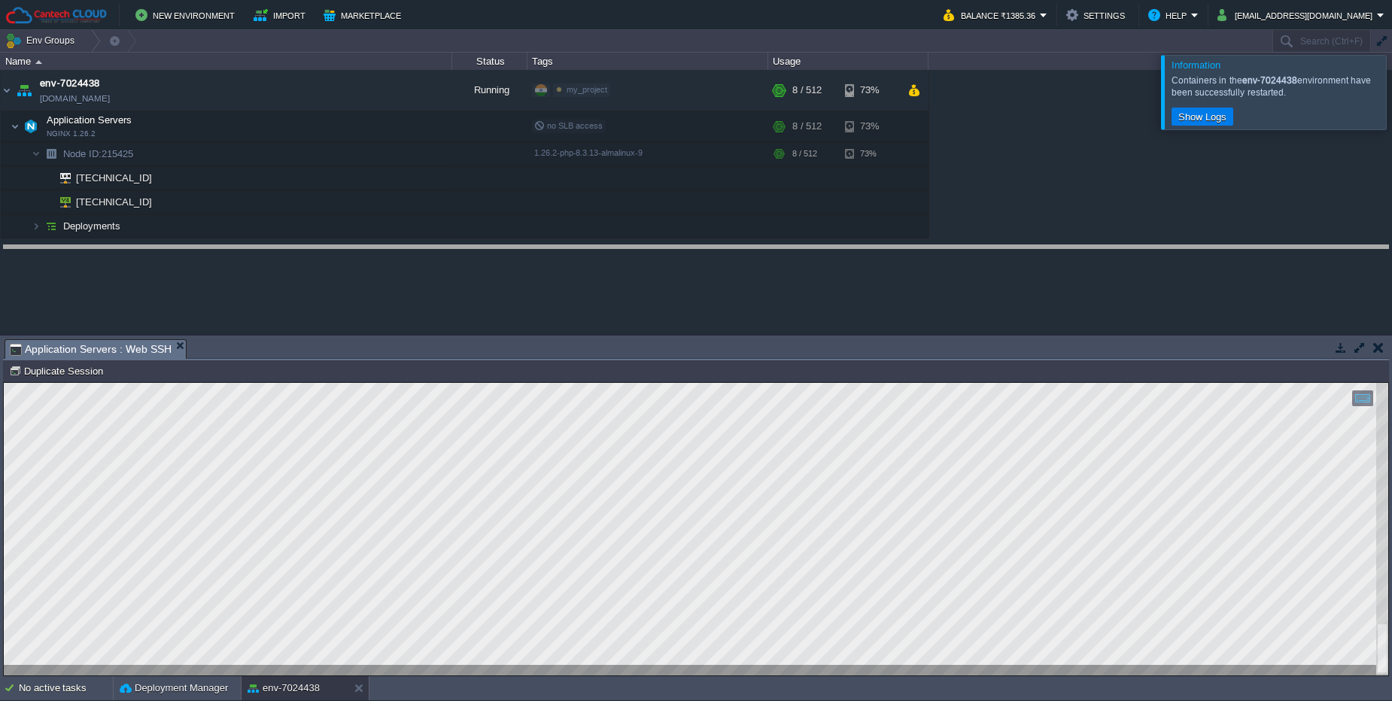
drag, startPoint x: 730, startPoint y: 351, endPoint x: 729, endPoint y: 257, distance: 94.1
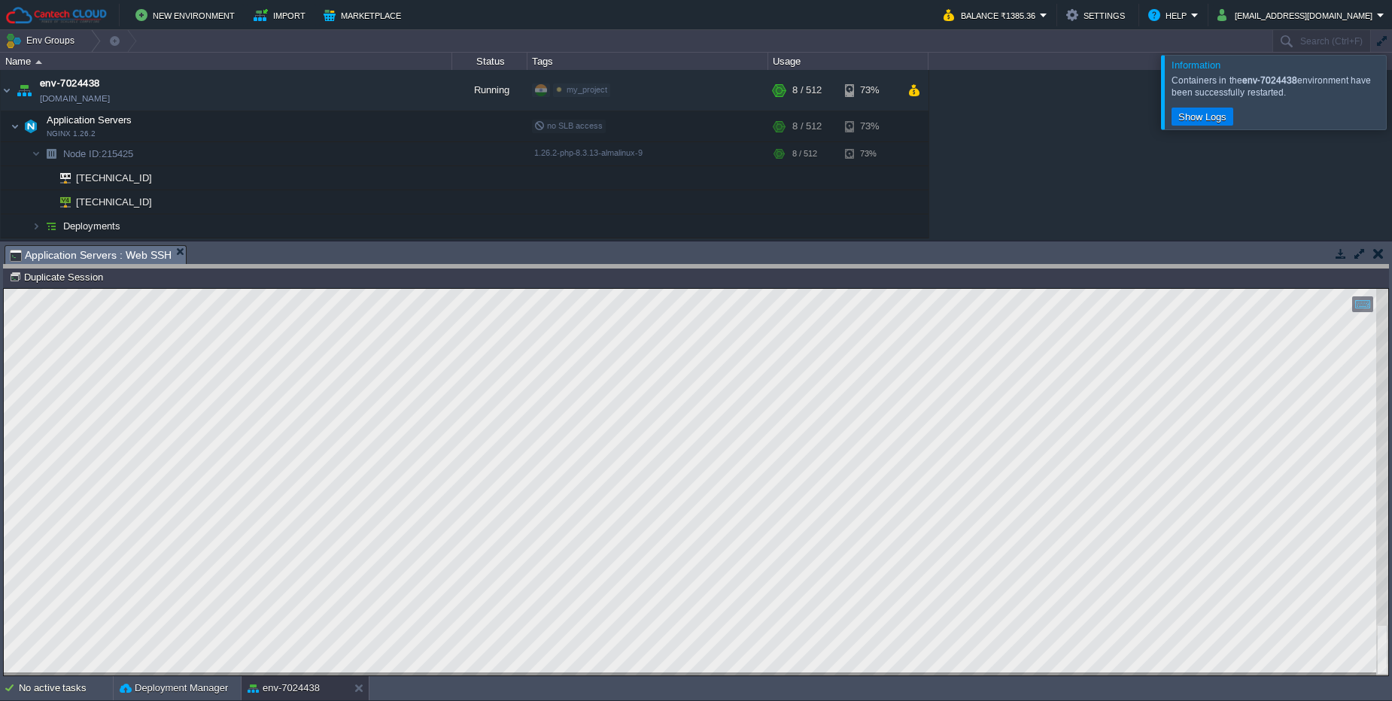
drag, startPoint x: 581, startPoint y: 247, endPoint x: 579, endPoint y: 266, distance: 19.6
click at [579, 266] on body "New Environment Import Marketplace Bonus ₹0.00 Upgrade Account Balance ₹1385.36…" at bounding box center [696, 350] width 1392 height 701
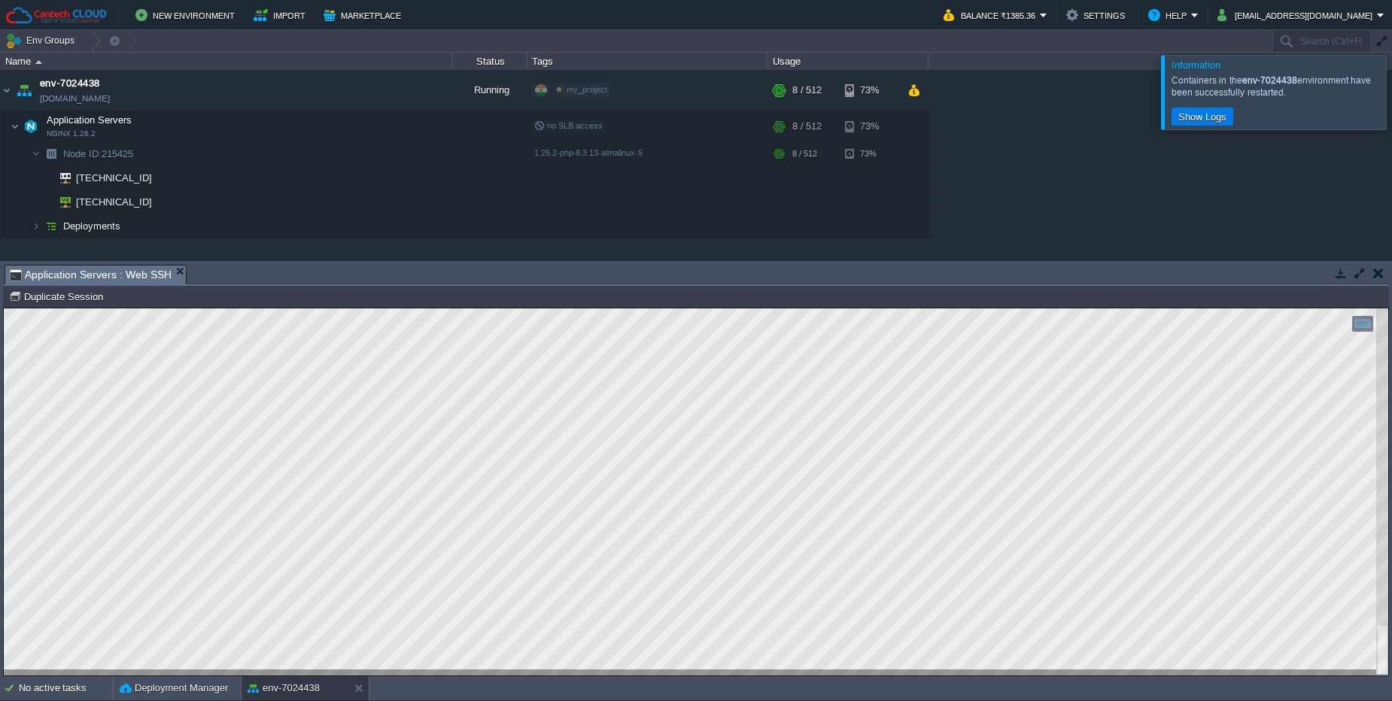
click at [1381, 270] on button "button" at bounding box center [1378, 273] width 11 height 14
